Goal: Information Seeking & Learning: Check status

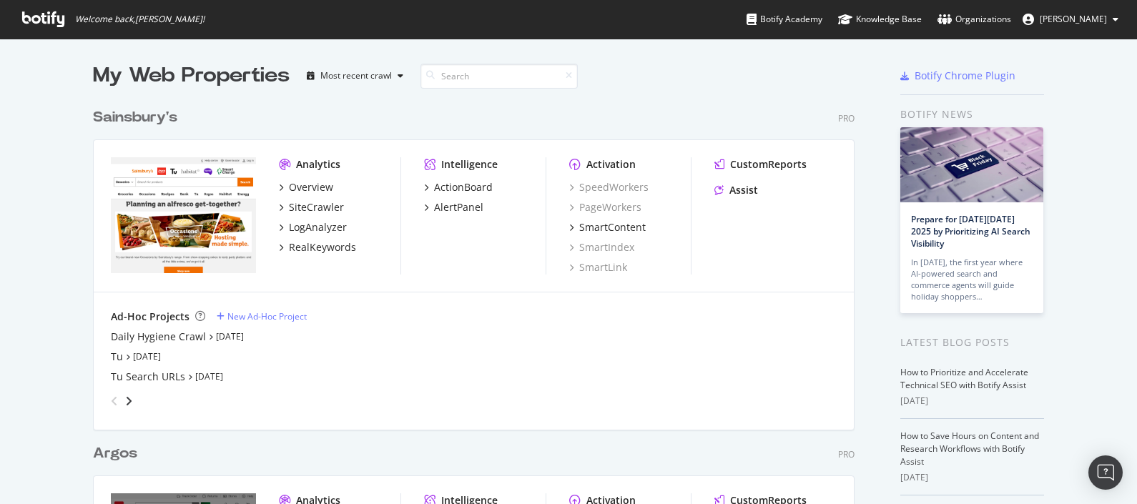
scroll to position [490, 1109]
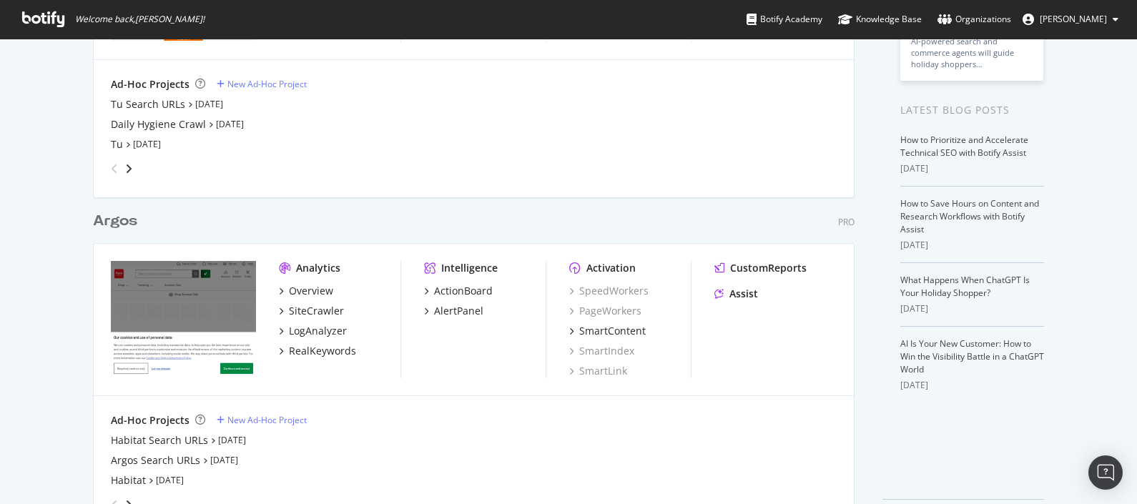
scroll to position [281, 0]
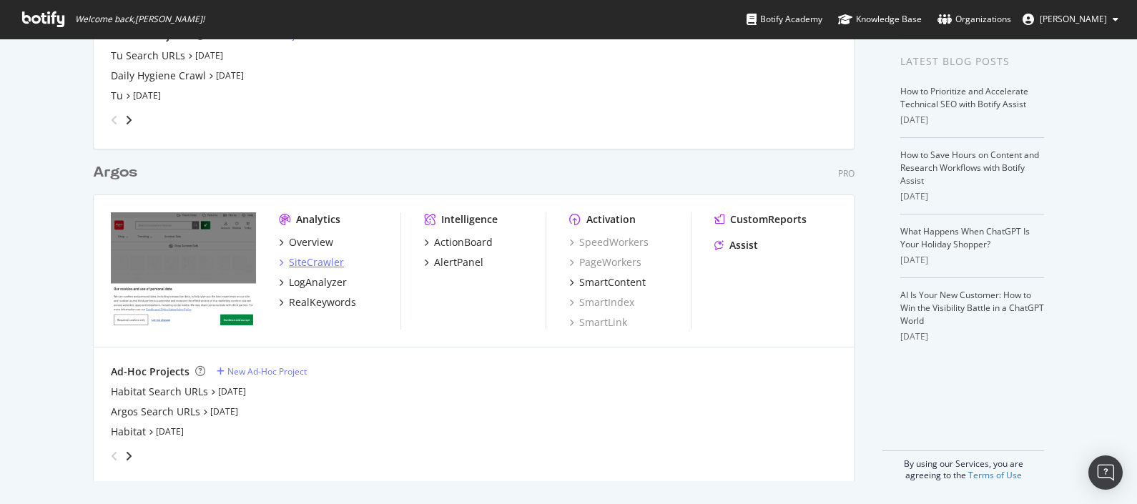
click at [330, 261] on div "SiteCrawler" at bounding box center [316, 262] width 55 height 14
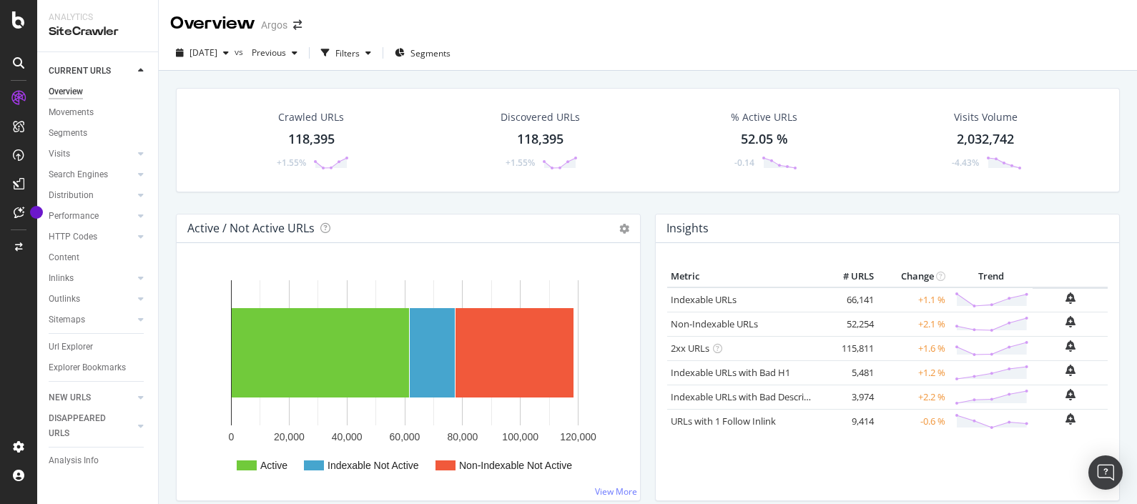
click at [18, 9] on div at bounding box center [18, 252] width 37 height 504
click at [17, 11] on icon at bounding box center [18, 19] width 13 height 17
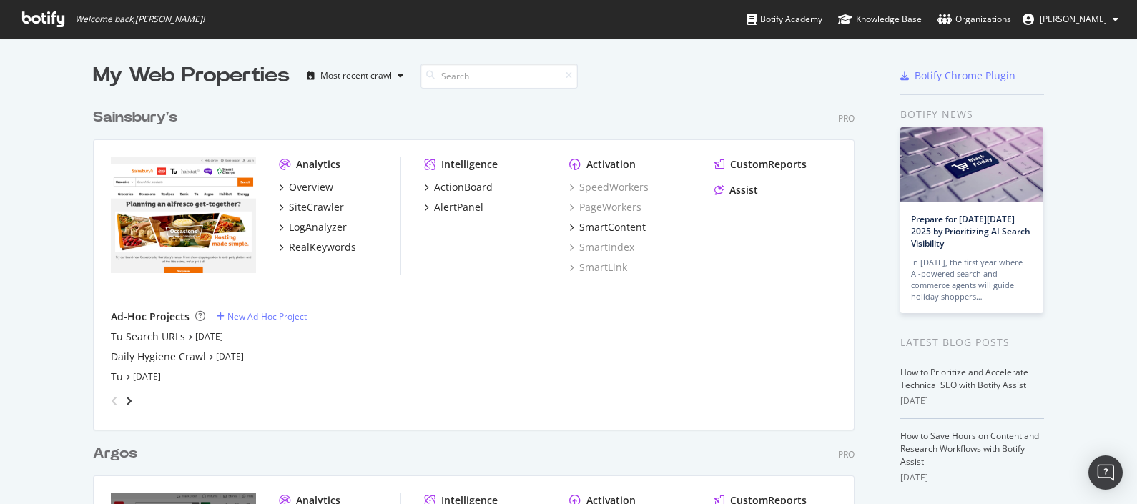
click at [474, 354] on div "Daily Hygiene Crawl [DATE]" at bounding box center [474, 357] width 726 height 14
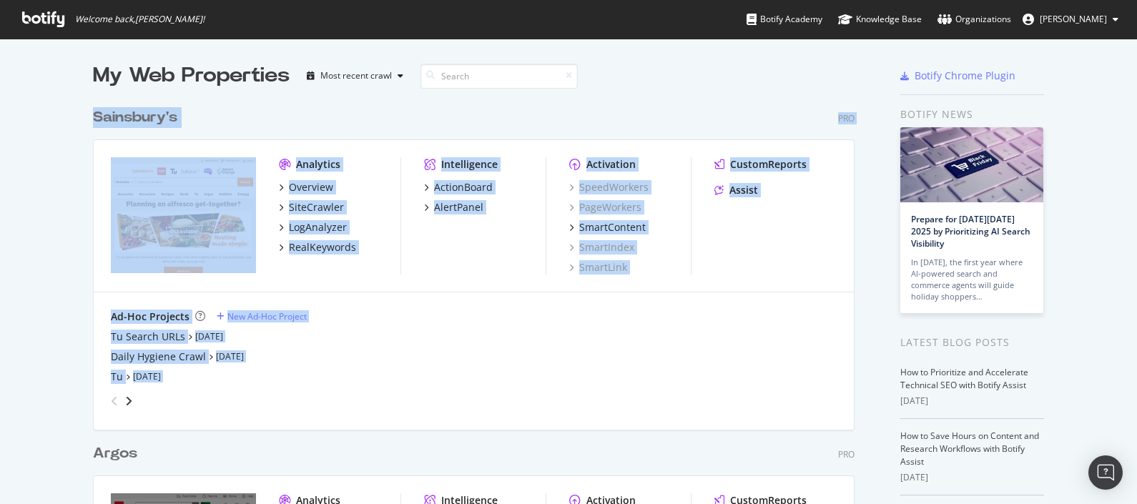
drag, startPoint x: 91, startPoint y: 104, endPoint x: 390, endPoint y: 396, distance: 418.2
click at [390, 396] on div "Sainsbury's Pro Analytics Overview SiteCrawler LogAnalyzer RealKeywords Intelli…" at bounding box center [479, 258] width 773 height 336
click at [390, 396] on div "grid" at bounding box center [471, 398] width 732 height 29
